Goal: Task Accomplishment & Management: Complete application form

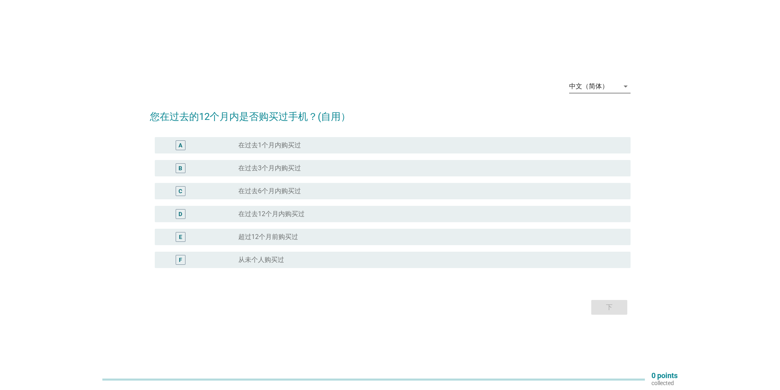
click at [608, 88] on div "中文（简体）" at bounding box center [588, 86] width 39 height 7
click at [600, 90] on div "English" at bounding box center [600, 93] width 48 height 10
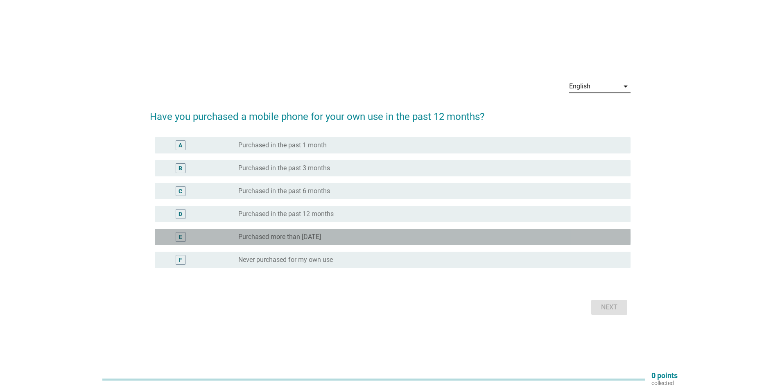
click at [310, 235] on label "Purchased more than [DATE]" at bounding box center [279, 237] width 83 height 8
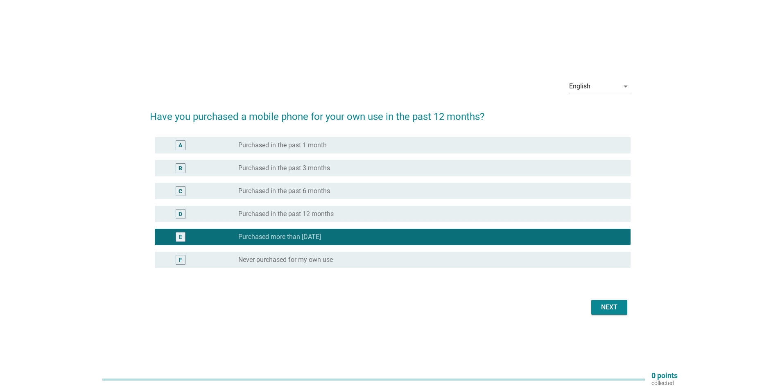
click at [612, 308] on div "Next" at bounding box center [609, 308] width 23 height 10
click at [612, 308] on div "Next" at bounding box center [390, 308] width 481 height 20
